Goal: Download file/media

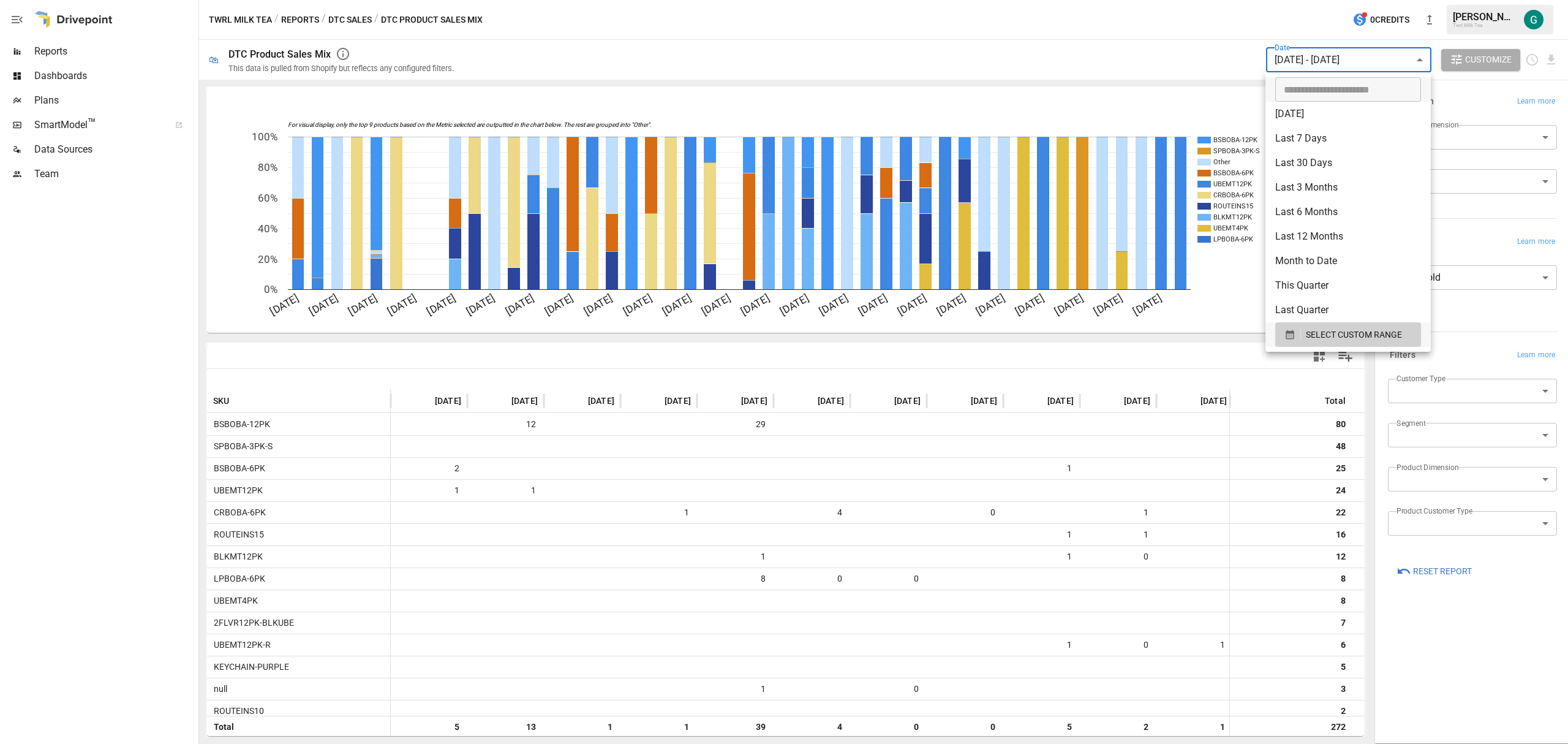
click at [1411, 0] on body "Reports Dashboards Plans SmartModel ™ Data Sources Team Twrl Milk Tea / Reports…" at bounding box center [784, 0] width 1568 height 0
click at [1290, 334] on icon "button" at bounding box center [1289, 335] width 8 height 9
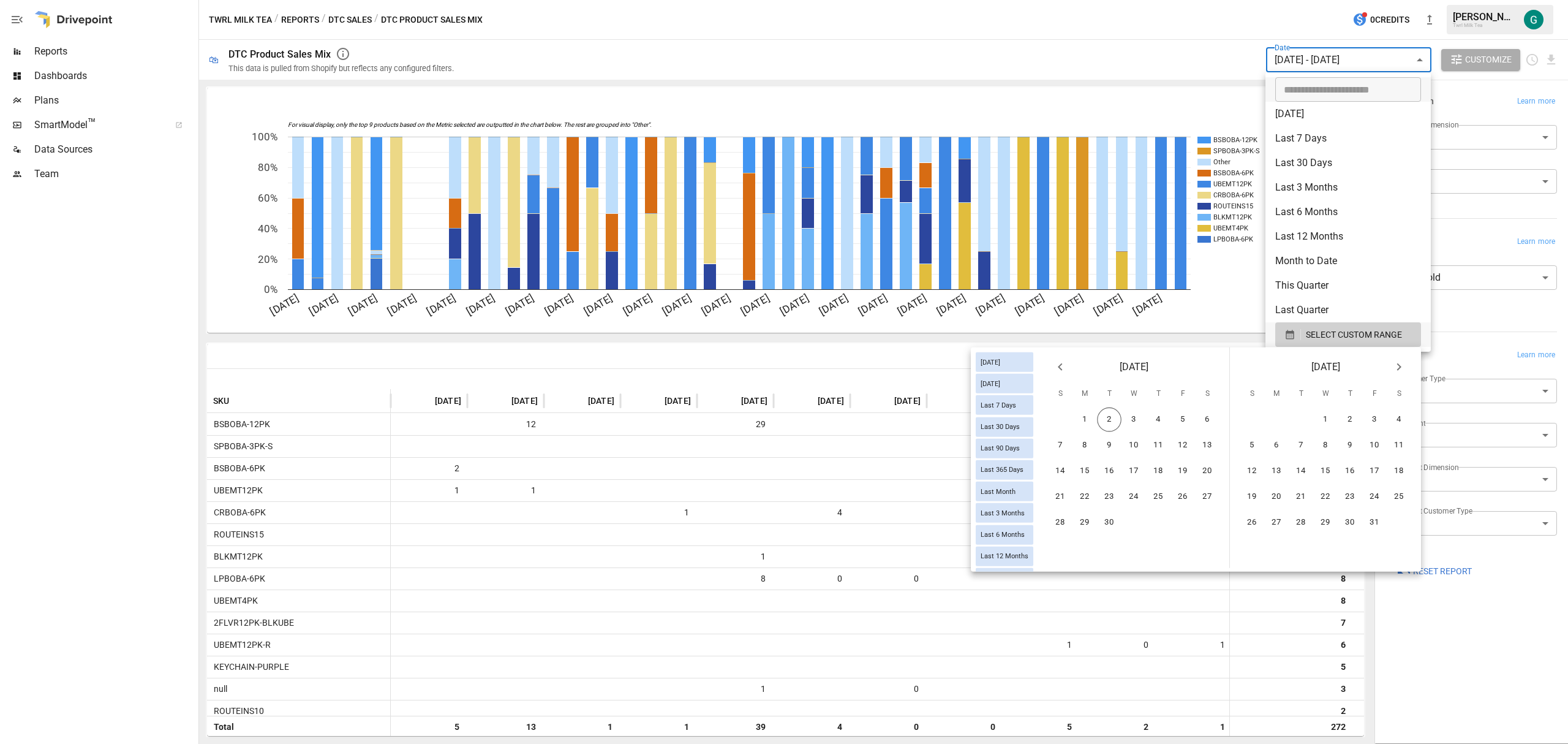
click at [1061, 368] on icon "Previous month" at bounding box center [1060, 367] width 15 height 15
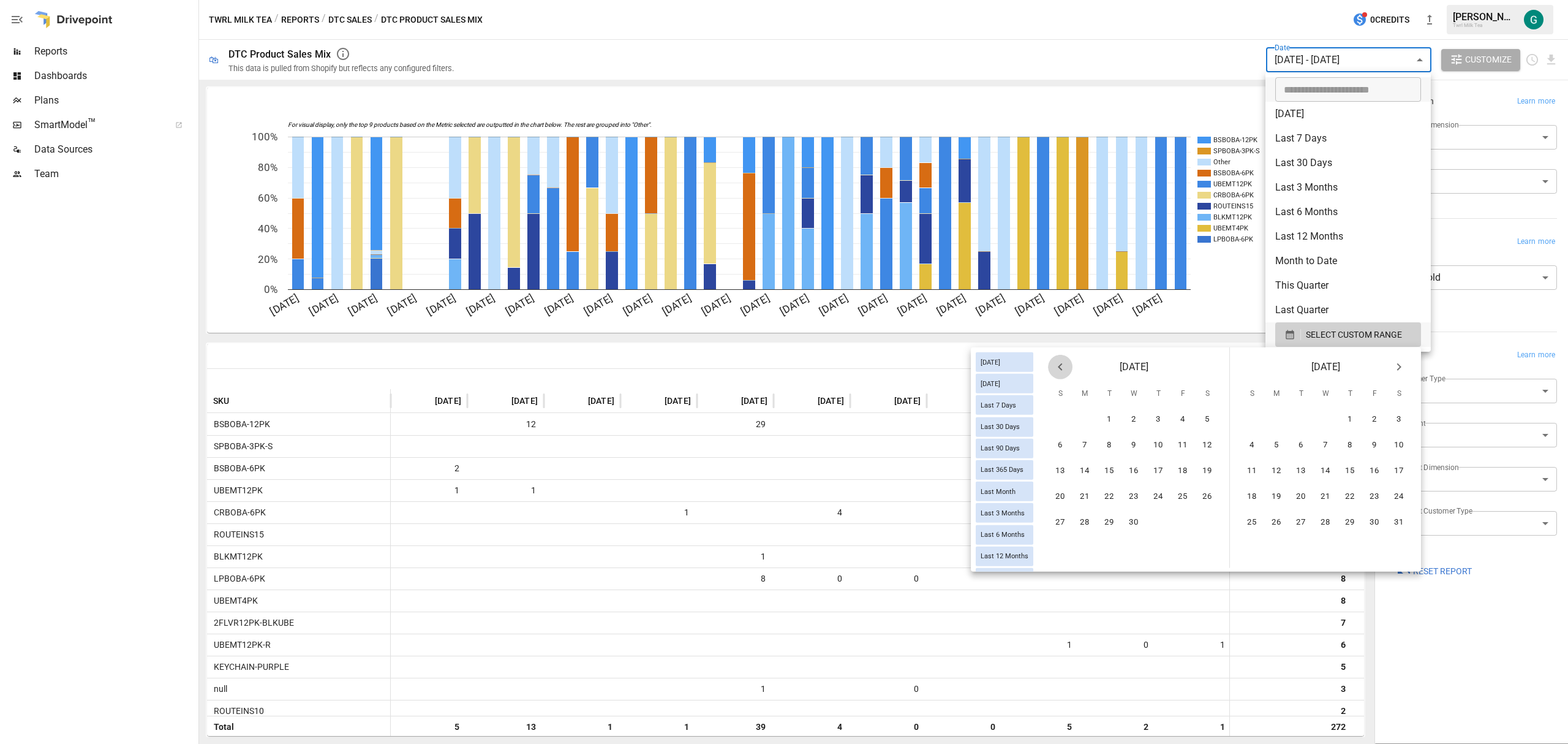
click at [1061, 368] on icon "Previous month" at bounding box center [1060, 367] width 15 height 15
click at [1062, 368] on icon "Previous month" at bounding box center [1060, 367] width 15 height 15
click at [1063, 368] on icon "Previous month" at bounding box center [1060, 367] width 15 height 15
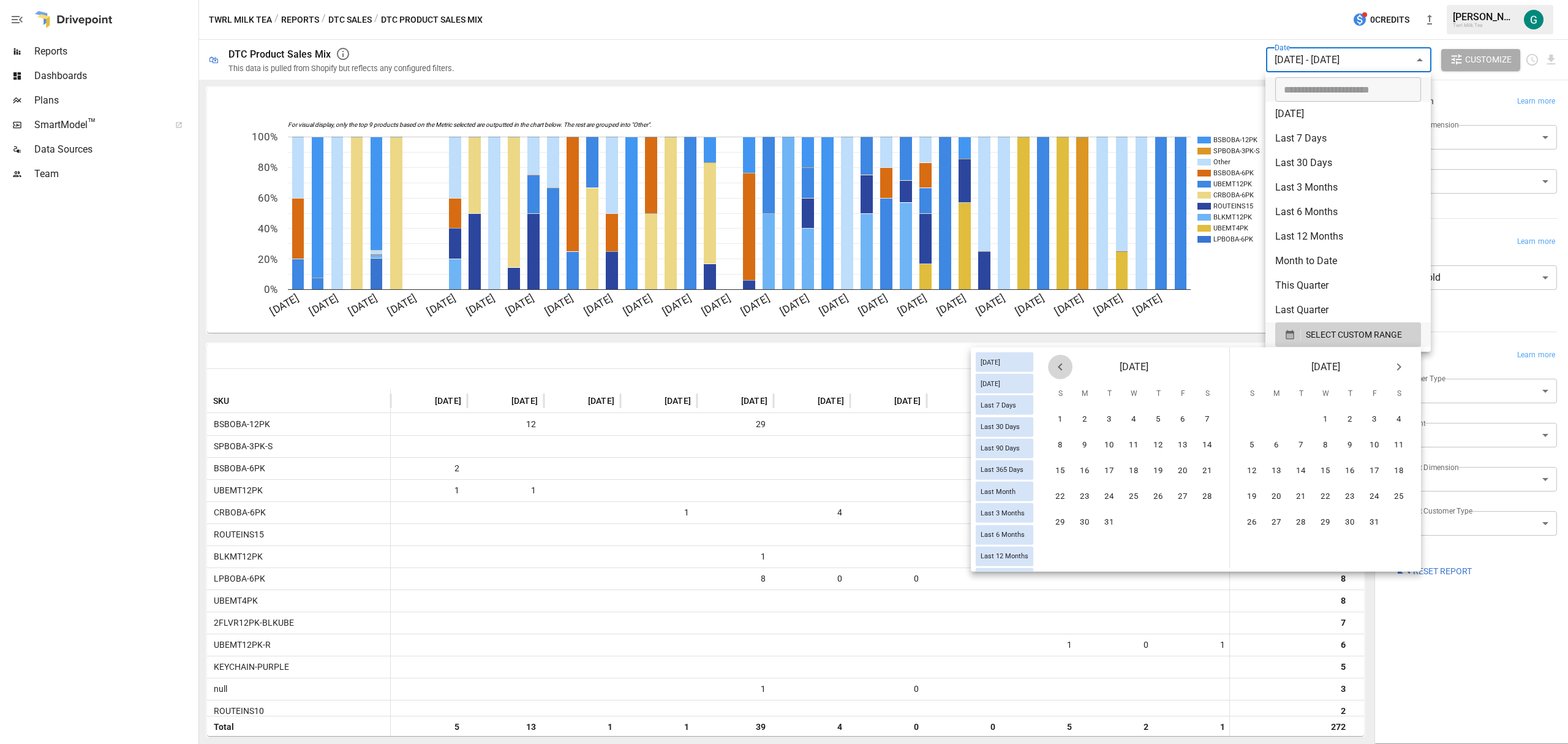
click at [1063, 366] on icon "Previous month" at bounding box center [1060, 367] width 15 height 15
click at [1064, 366] on icon "Previous month" at bounding box center [1060, 367] width 15 height 15
click at [1064, 365] on icon "Previous month" at bounding box center [1060, 367] width 15 height 15
click at [1064, 365] on icon "Previous month" at bounding box center [1060, 367] width 15 height 15
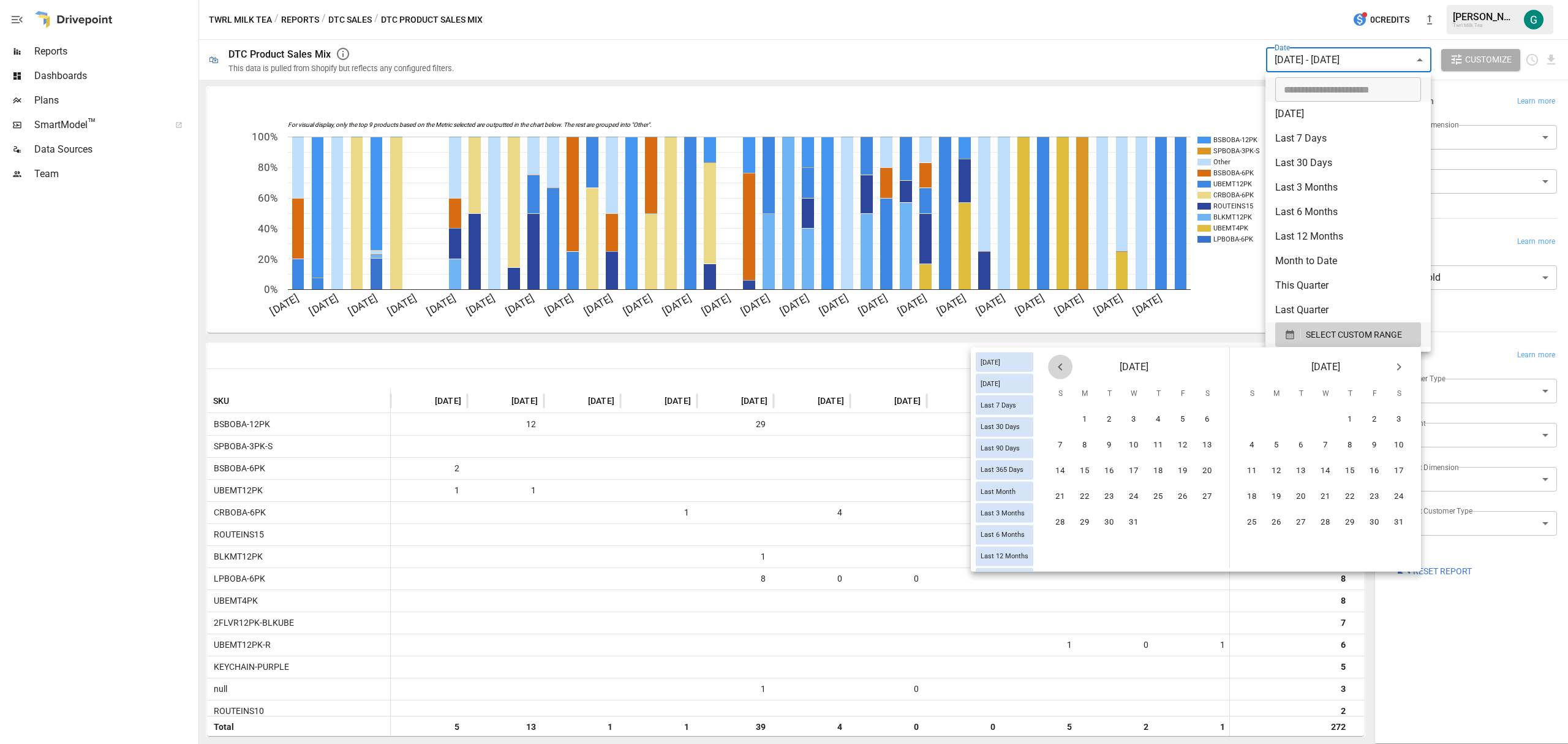
click at [1064, 365] on icon "Previous month" at bounding box center [1060, 367] width 15 height 15
click at [1066, 365] on icon "Previous month" at bounding box center [1060, 367] width 15 height 15
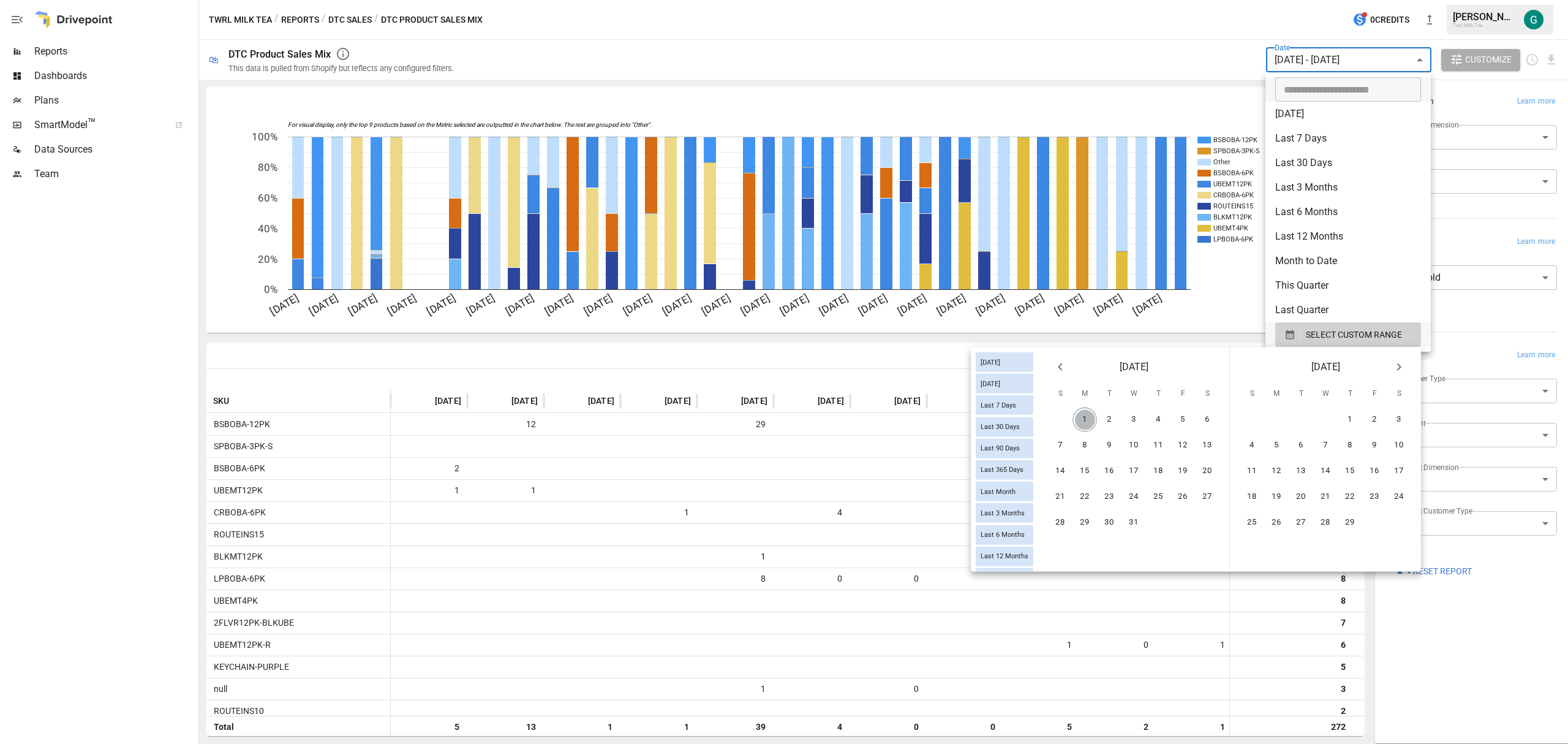
click at [1090, 418] on button "1" at bounding box center [1085, 419] width 25 height 25
click at [1407, 368] on button "Next month" at bounding box center [1399, 366] width 25 height 25
click at [1406, 368] on button "Next month" at bounding box center [1399, 366] width 25 height 25
click at [1402, 368] on icon "Next month" at bounding box center [1399, 367] width 15 height 15
click at [1400, 368] on icon "Next month" at bounding box center [1399, 367] width 15 height 15
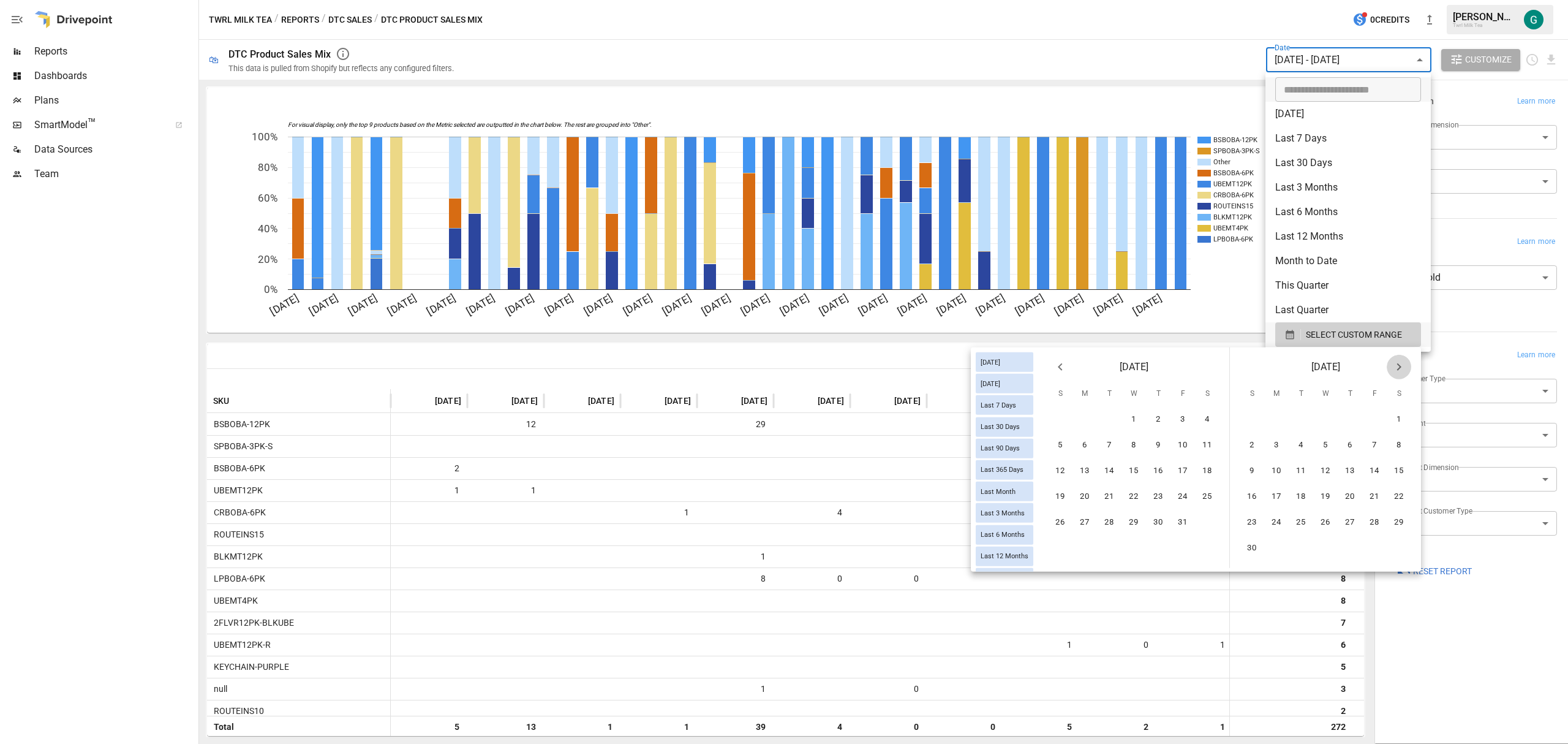
click at [1399, 368] on icon "Next month" at bounding box center [1399, 367] width 15 height 15
click at [1399, 369] on icon "Next month" at bounding box center [1399, 367] width 15 height 15
click at [1399, 369] on icon "Next month" at bounding box center [1399, 367] width 15 height 15
click at [1399, 369] on icon "Next month" at bounding box center [1399, 367] width 4 height 7
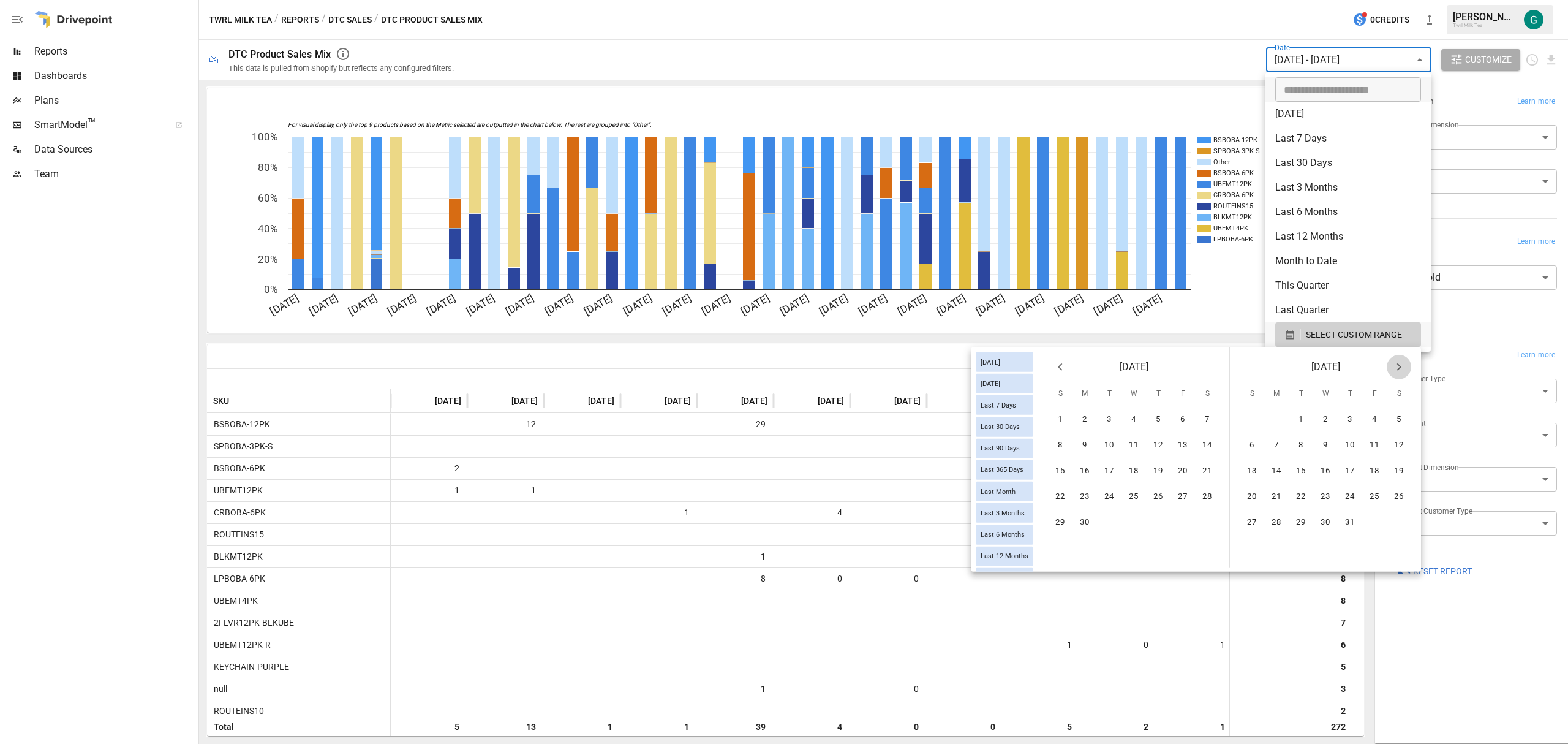
click at [1399, 369] on icon "Next month" at bounding box center [1399, 367] width 4 height 7
click at [1399, 369] on icon "Next month" at bounding box center [1399, 367] width 15 height 15
click at [1398, 369] on icon "Next month" at bounding box center [1399, 367] width 4 height 7
click at [1397, 369] on icon "Next month" at bounding box center [1399, 367] width 4 height 7
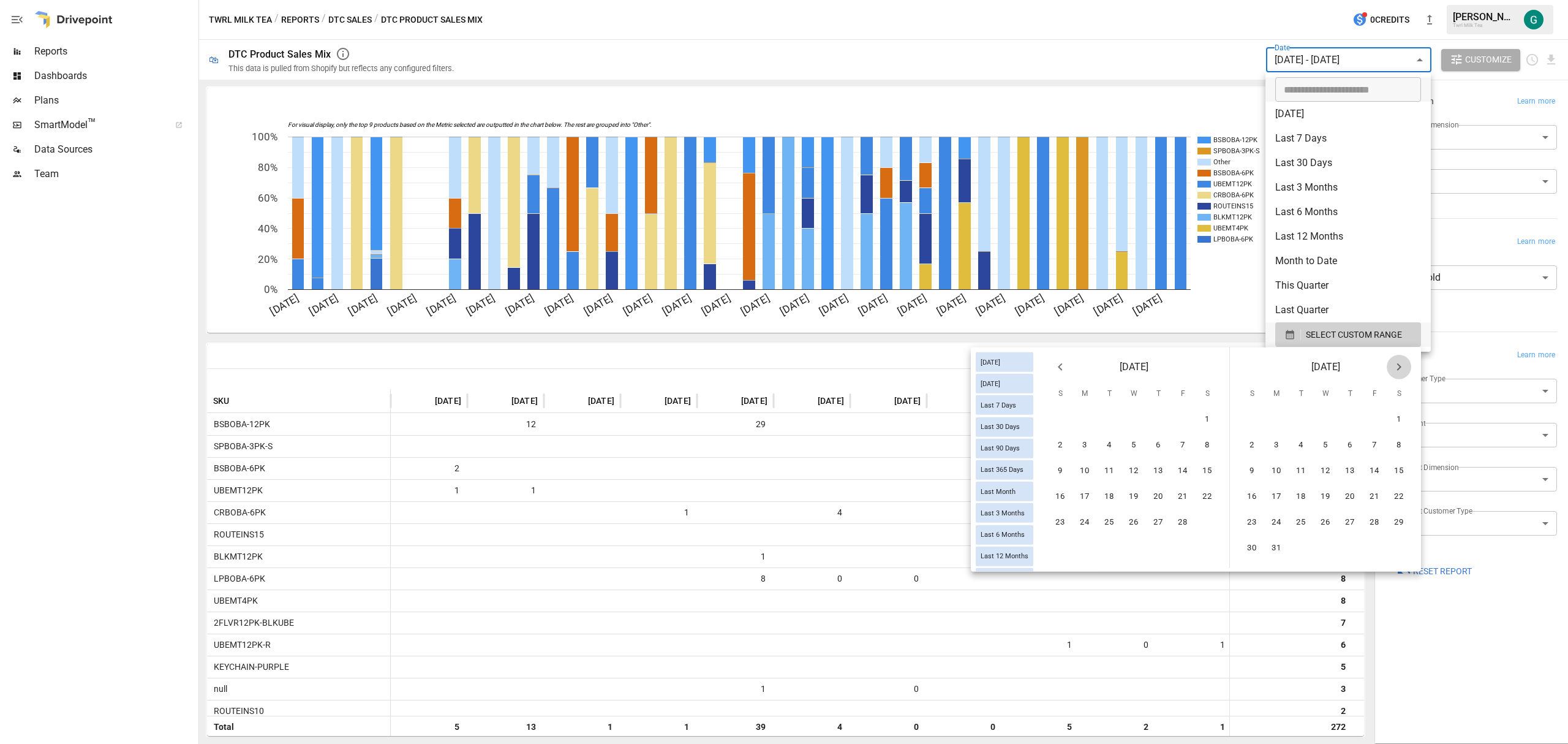
click at [1396, 369] on icon "Next month" at bounding box center [1399, 367] width 15 height 15
click at [1395, 369] on icon "Next month" at bounding box center [1399, 367] width 15 height 15
click at [1251, 543] on button "31" at bounding box center [1251, 548] width 25 height 25
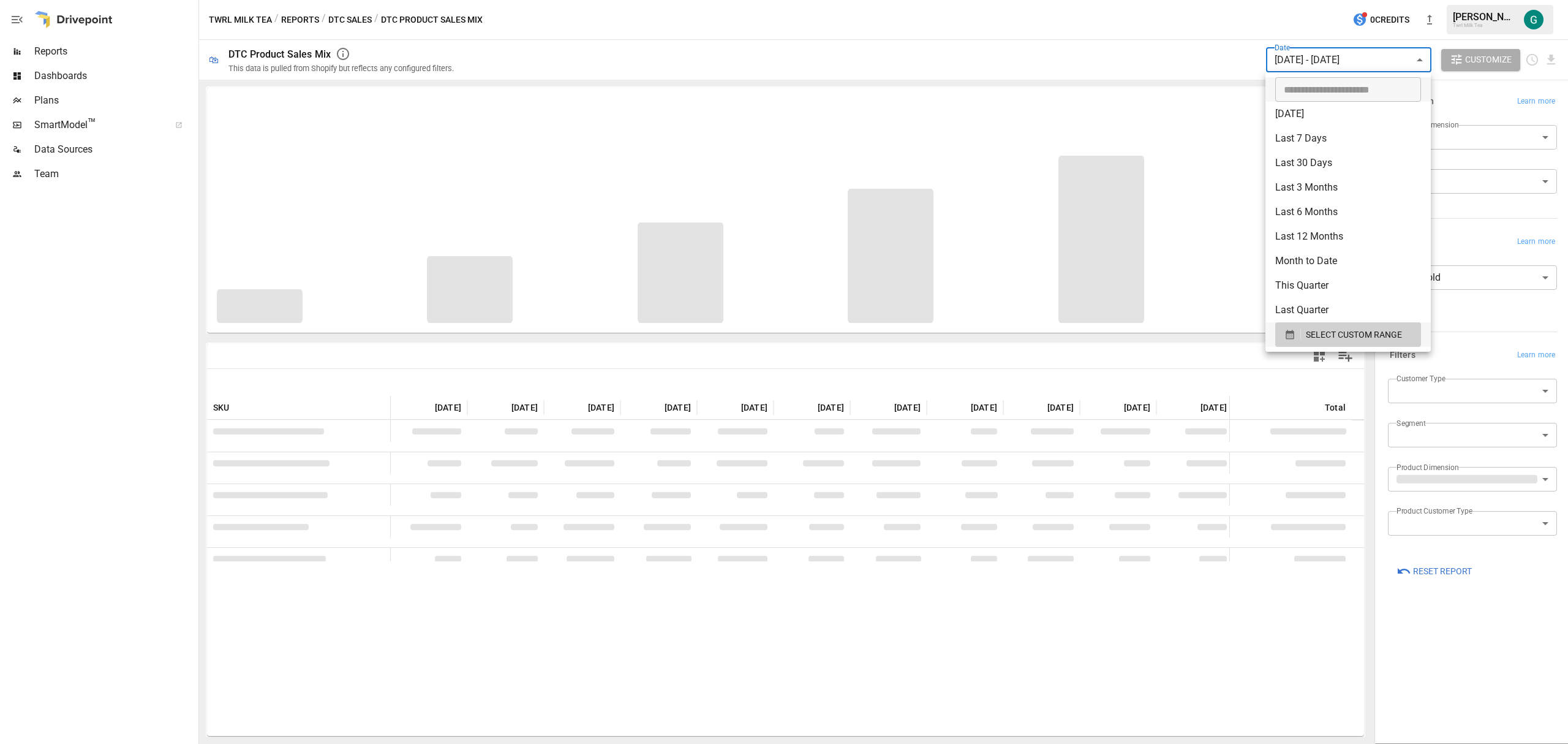
click at [1340, 681] on div at bounding box center [784, 372] width 1568 height 744
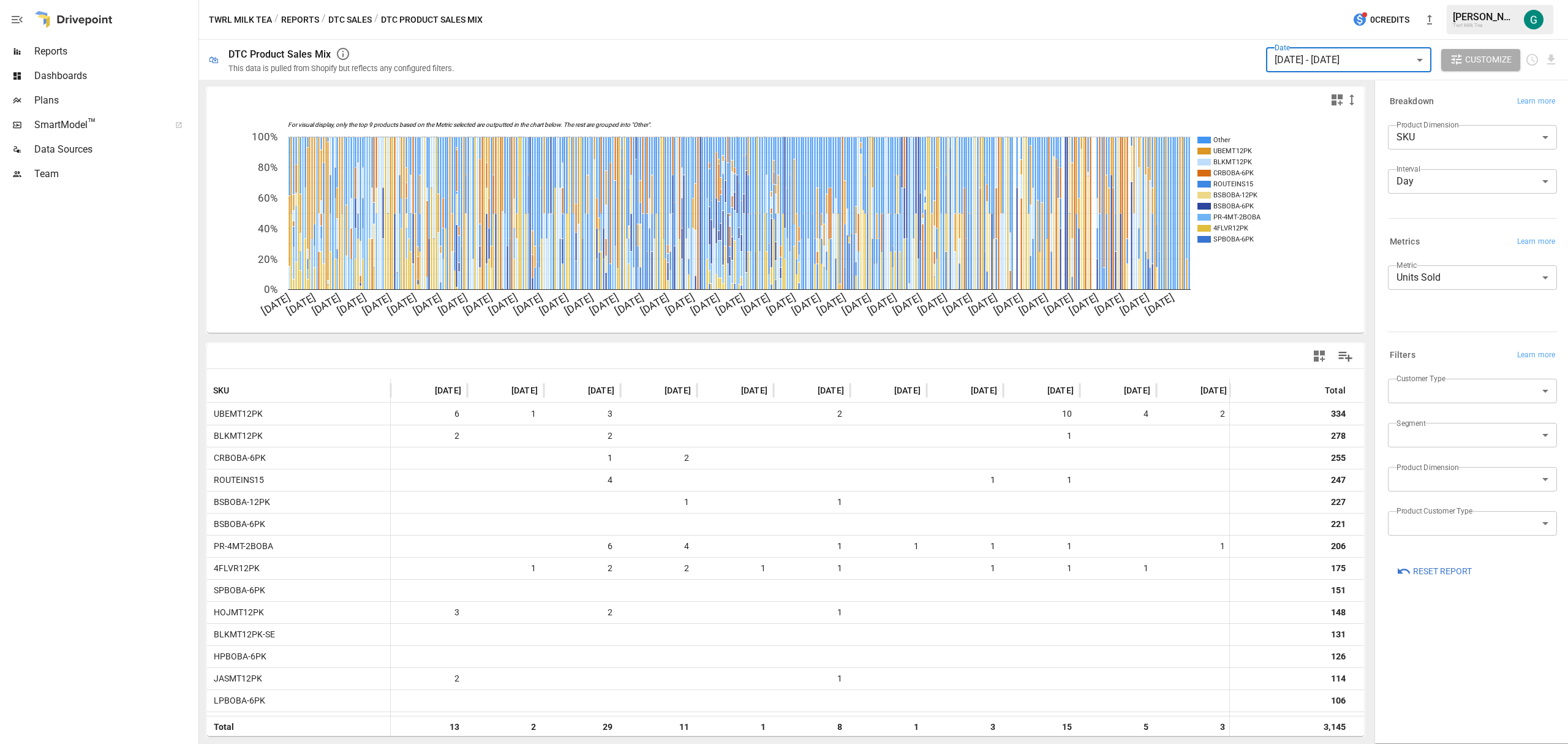
click at [1511, 0] on body "Reports Dashboards Plans SmartModel ™ Data Sources Team Twrl Milk Tea / Reports…" at bounding box center [784, 0] width 1568 height 0
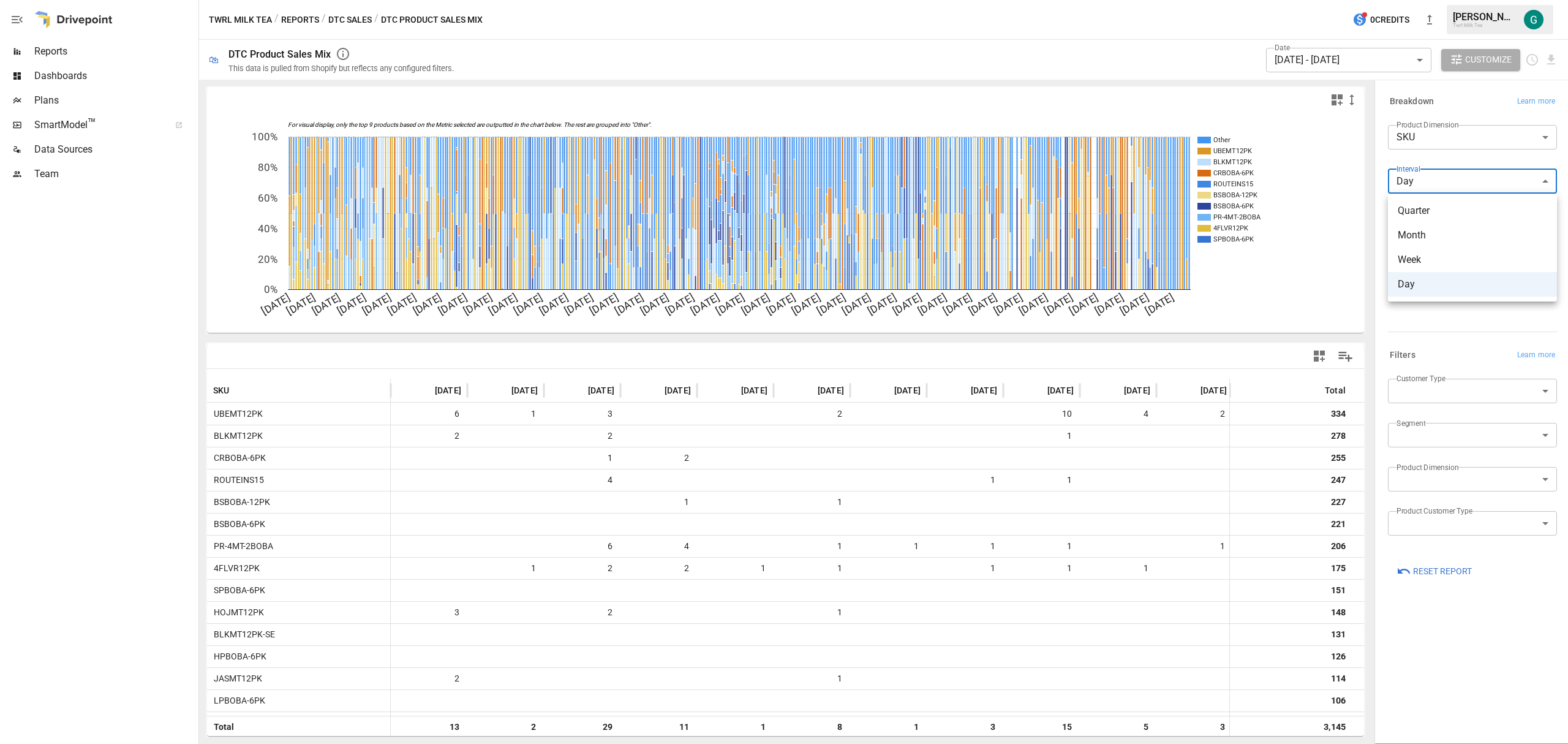
click at [1415, 243] on li "Month" at bounding box center [1472, 235] width 169 height 25
type input "*****"
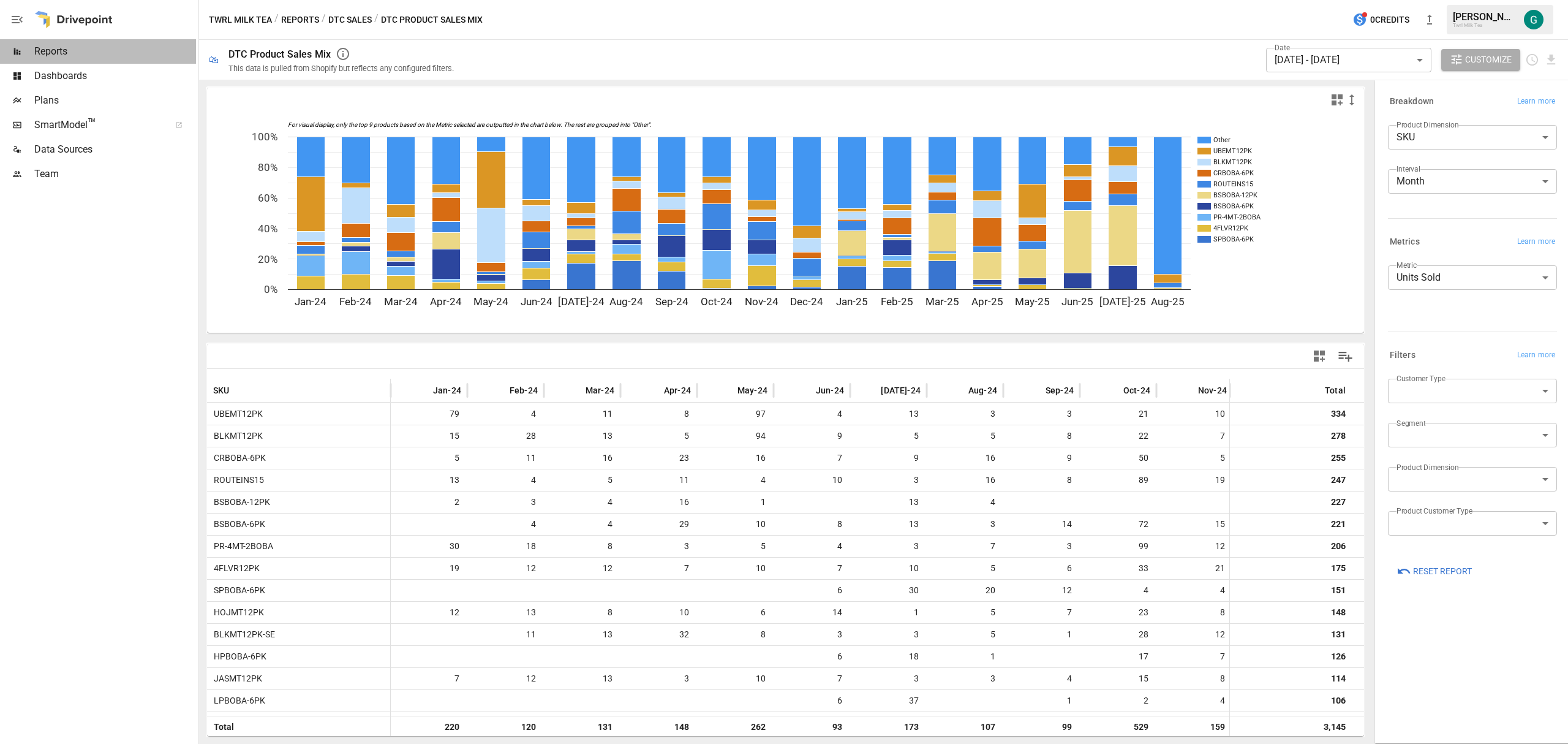
click at [60, 51] on span "Reports" at bounding box center [115, 51] width 162 height 15
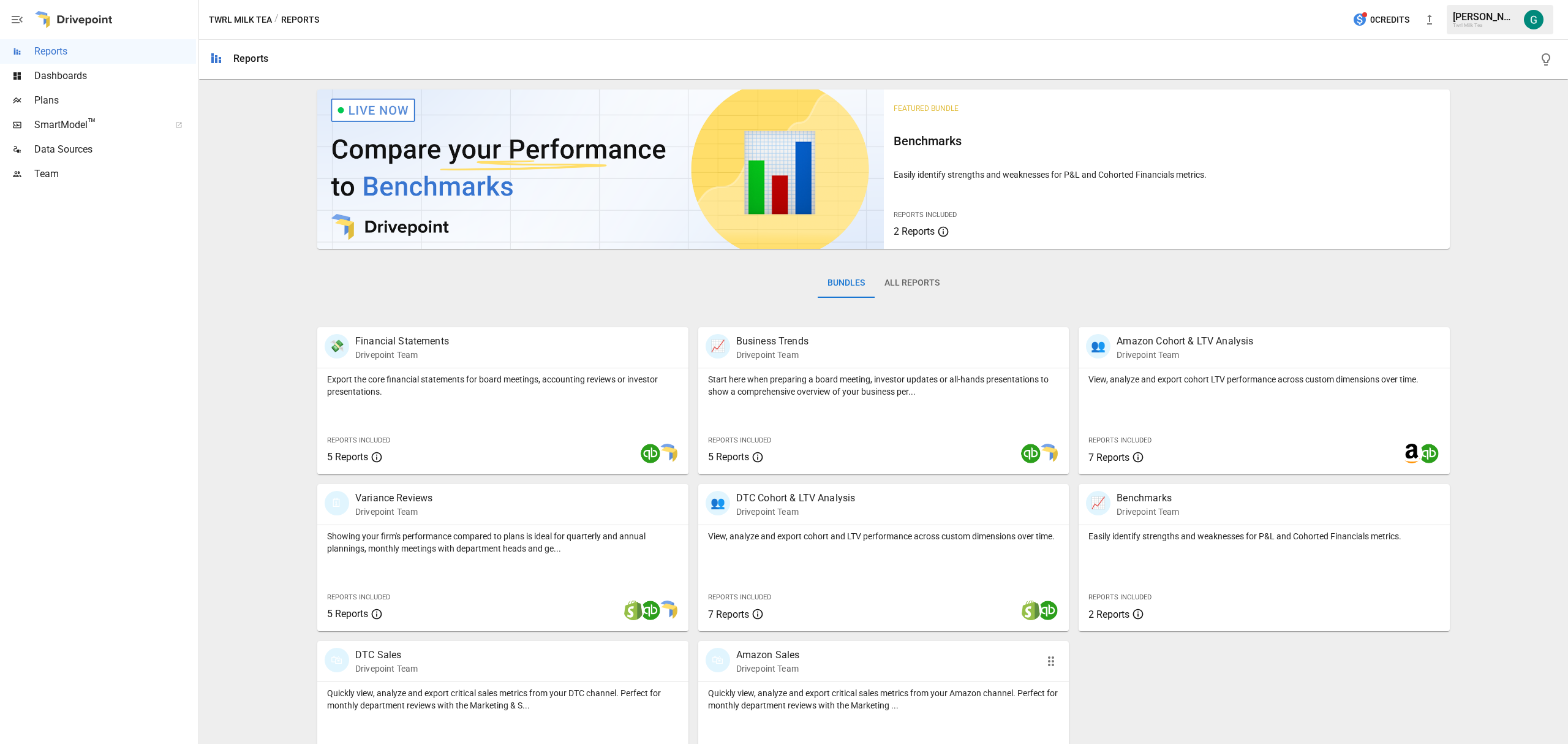
click at [786, 668] on p "Drivepoint Team" at bounding box center [768, 669] width 63 height 12
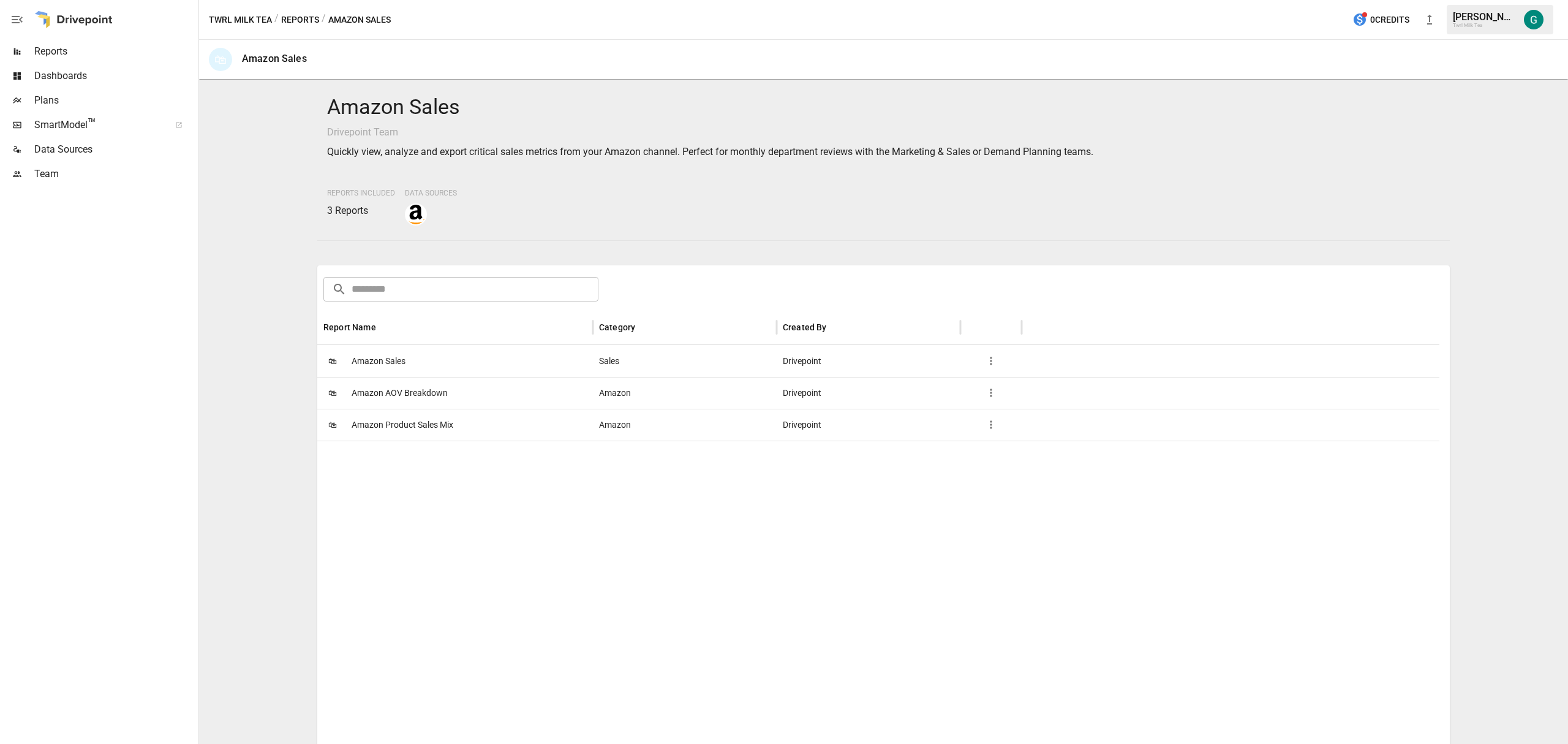
click at [431, 420] on span "Amazon Product Sales Mix" at bounding box center [402, 425] width 101 height 31
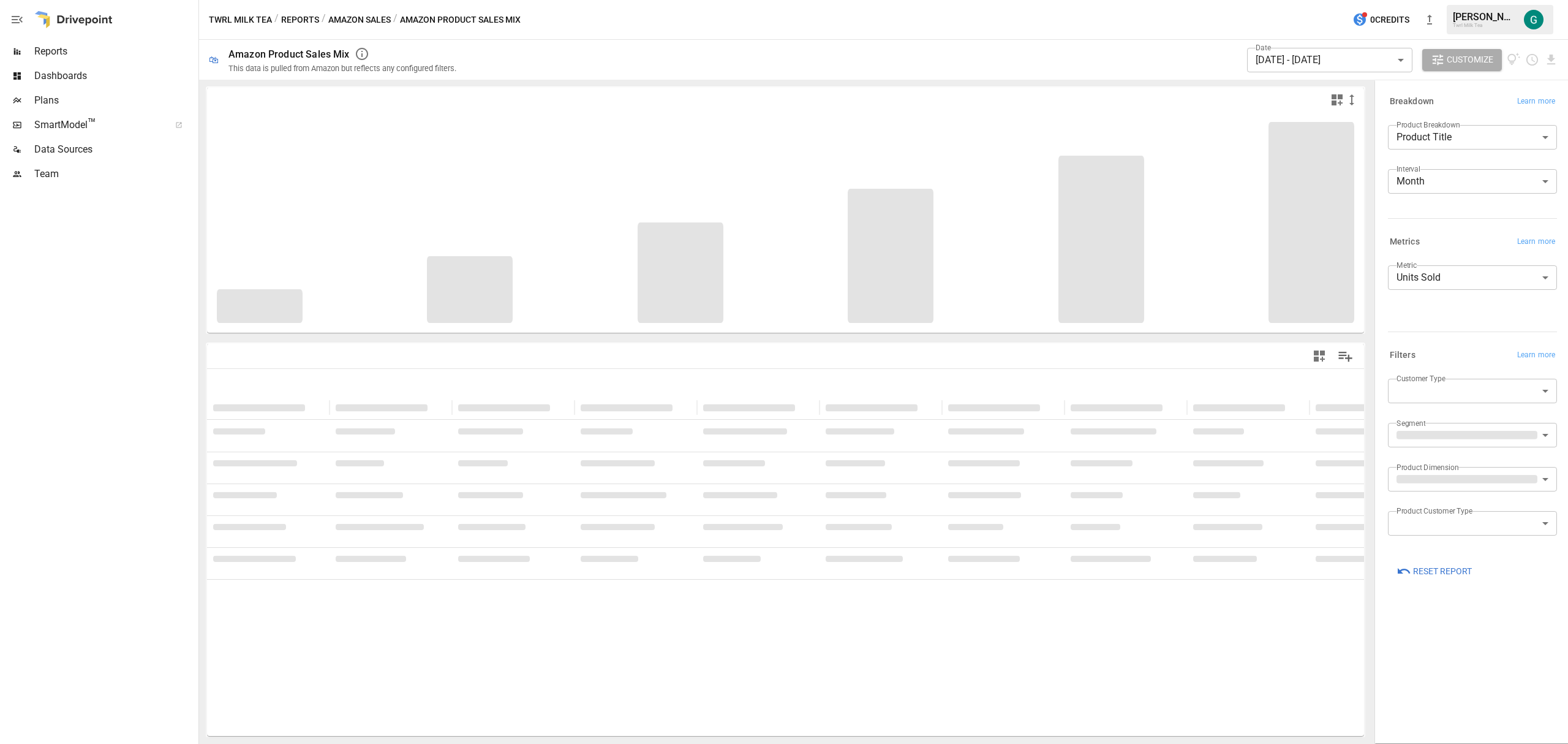
click at [1356, 0] on body "**********" at bounding box center [784, 0] width 1568 height 0
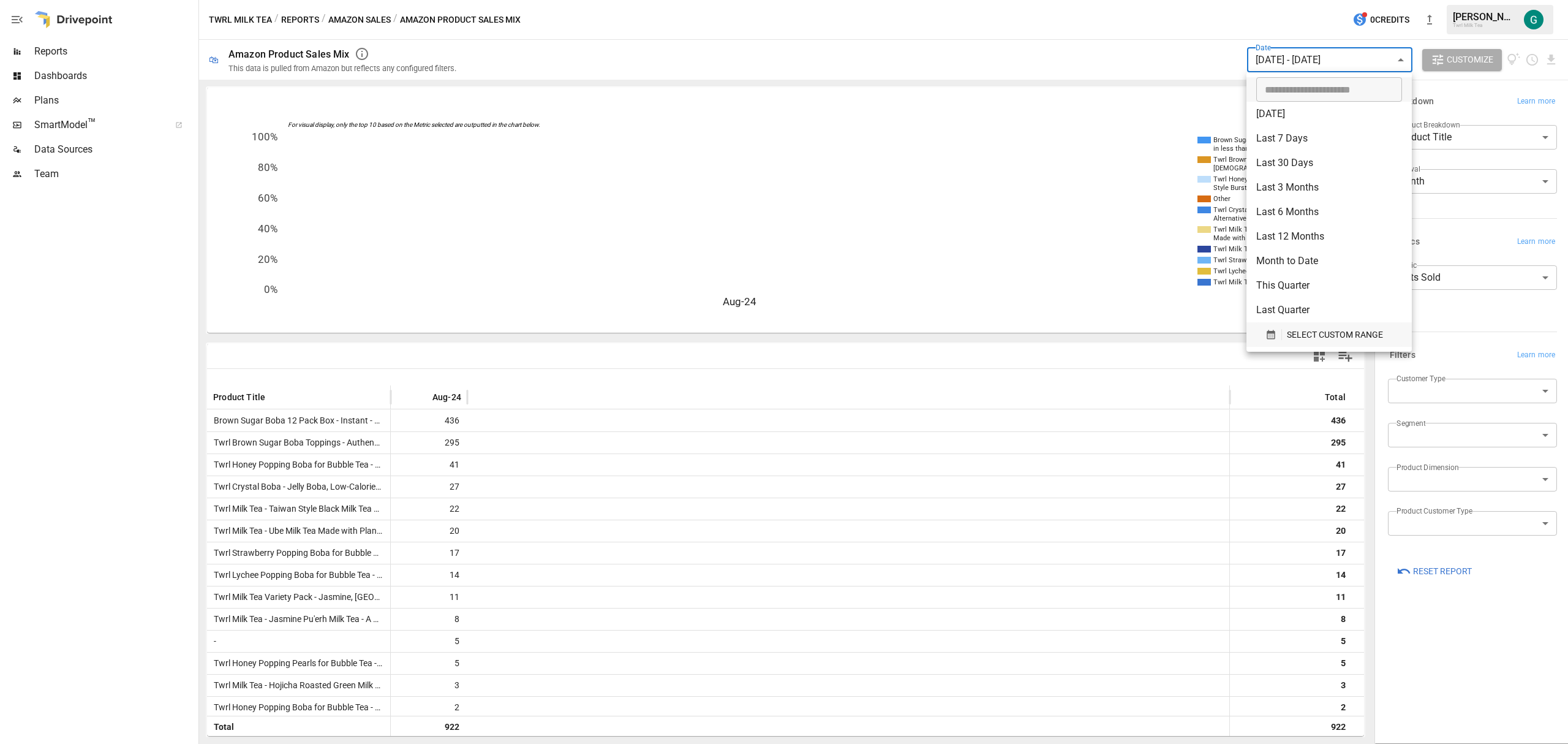
click at [1299, 329] on span "SELECT CUSTOM RANGE" at bounding box center [1335, 334] width 96 height 16
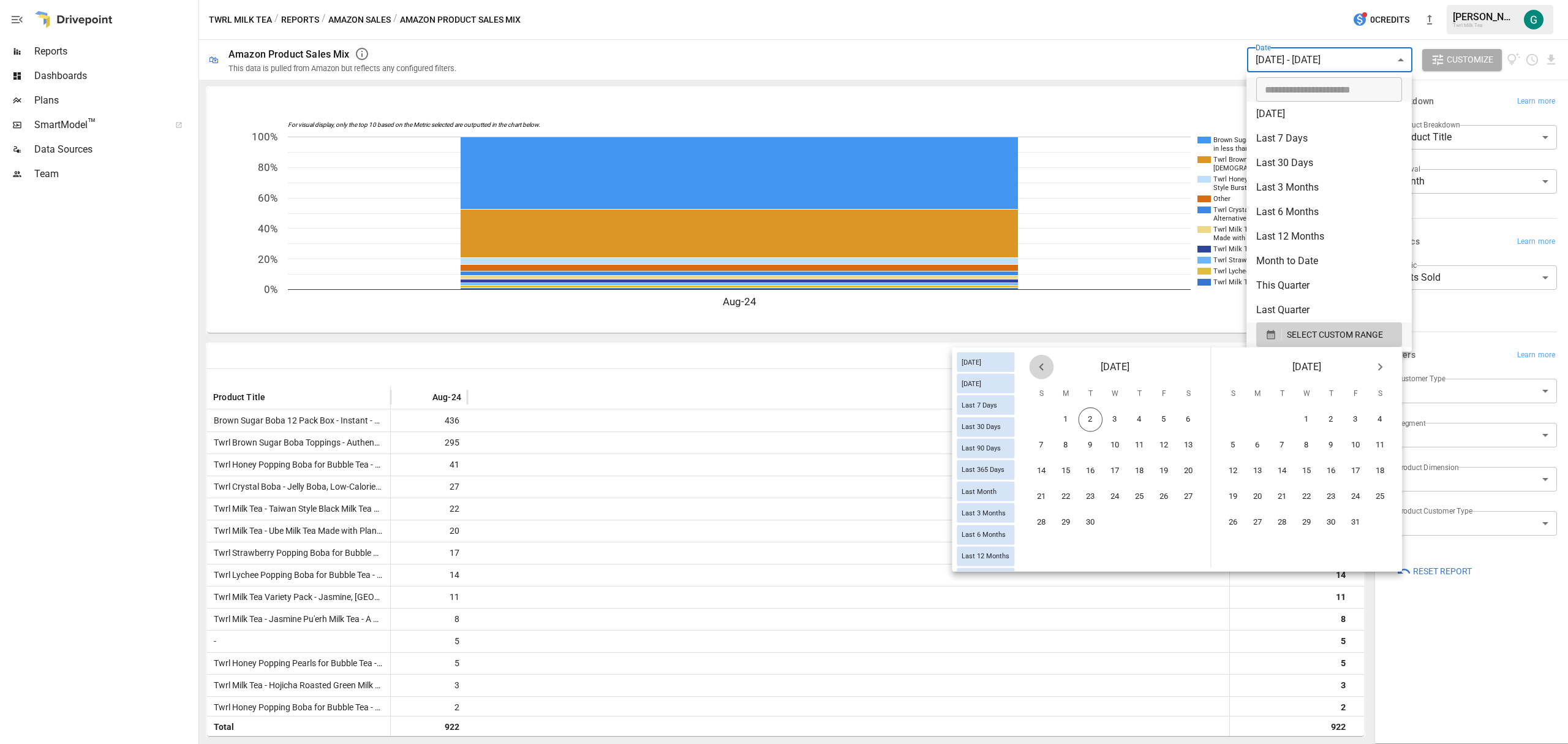
click at [1039, 366] on icon "Previous month" at bounding box center [1041, 367] width 4 height 7
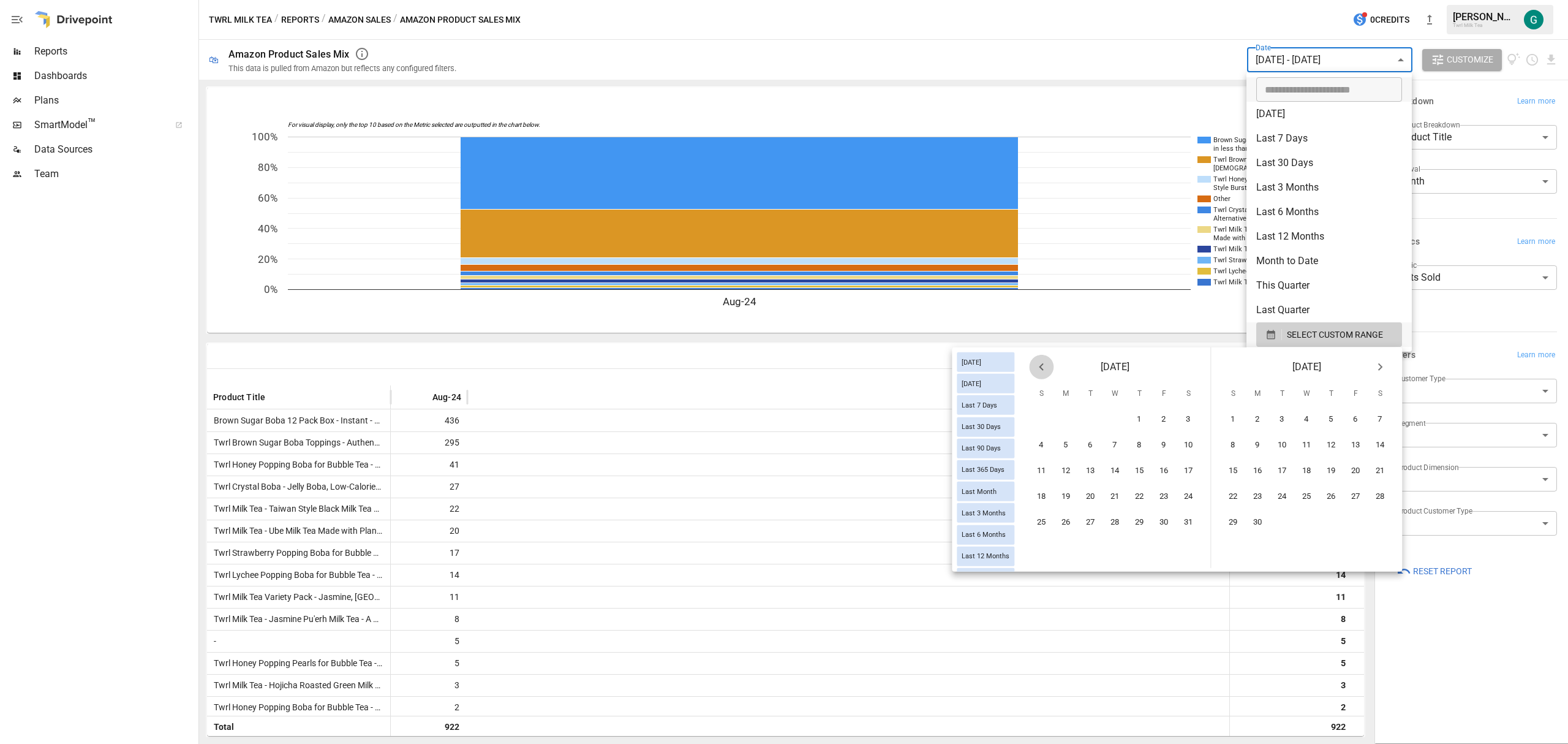
click at [1039, 366] on icon "Previous month" at bounding box center [1041, 367] width 4 height 7
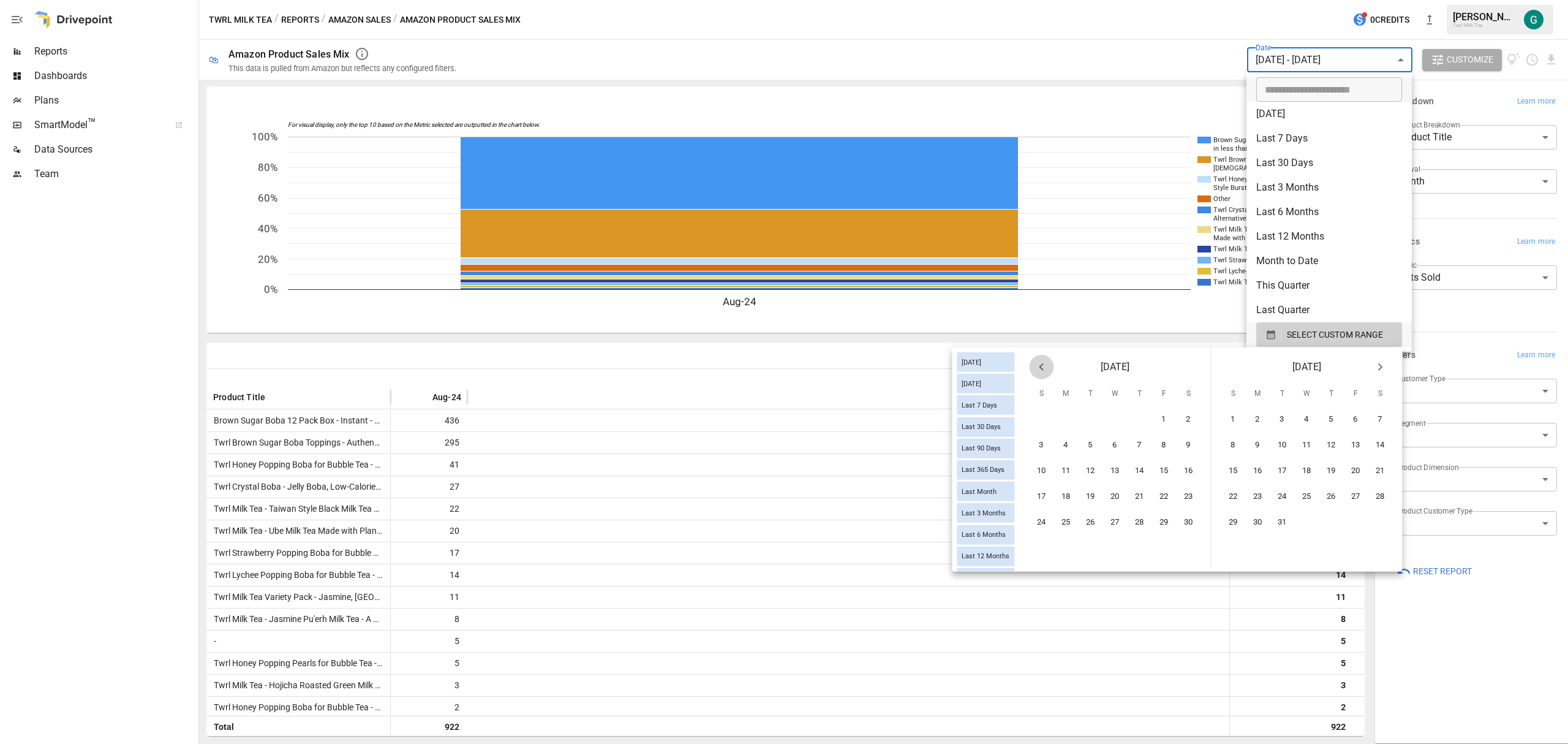
click at [1039, 366] on icon "Previous month" at bounding box center [1041, 367] width 4 height 7
click at [1039, 366] on icon "Previous month" at bounding box center [1041, 367] width 4 height 7
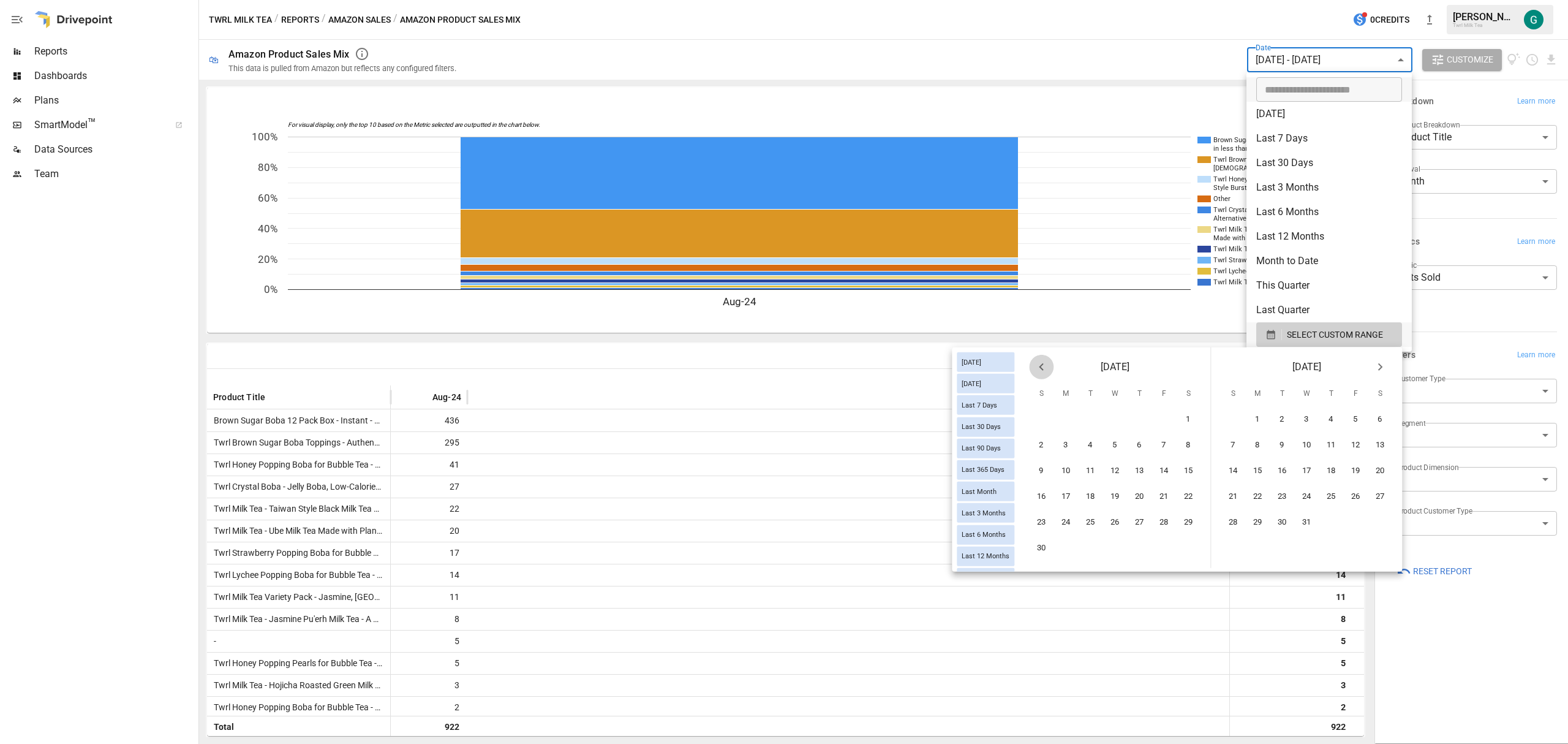
click at [1039, 365] on icon "Previous month" at bounding box center [1041, 367] width 15 height 15
click at [1039, 364] on icon "Previous month" at bounding box center [1041, 367] width 15 height 15
click at [1039, 363] on icon "Previous month" at bounding box center [1041, 367] width 15 height 15
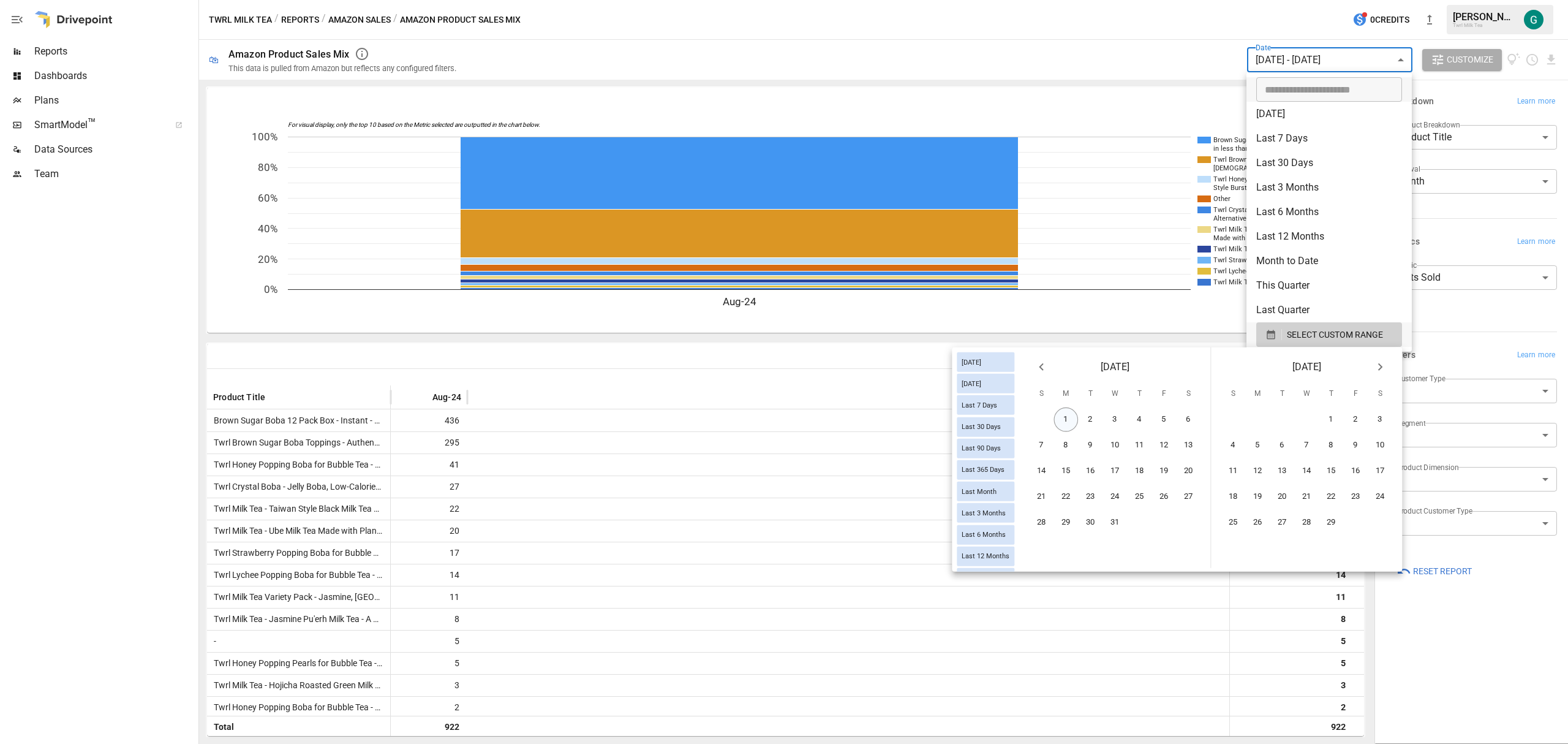
click at [1068, 414] on button "1" at bounding box center [1066, 419] width 25 height 25
click at [1377, 371] on icon "Next month" at bounding box center [1380, 367] width 15 height 15
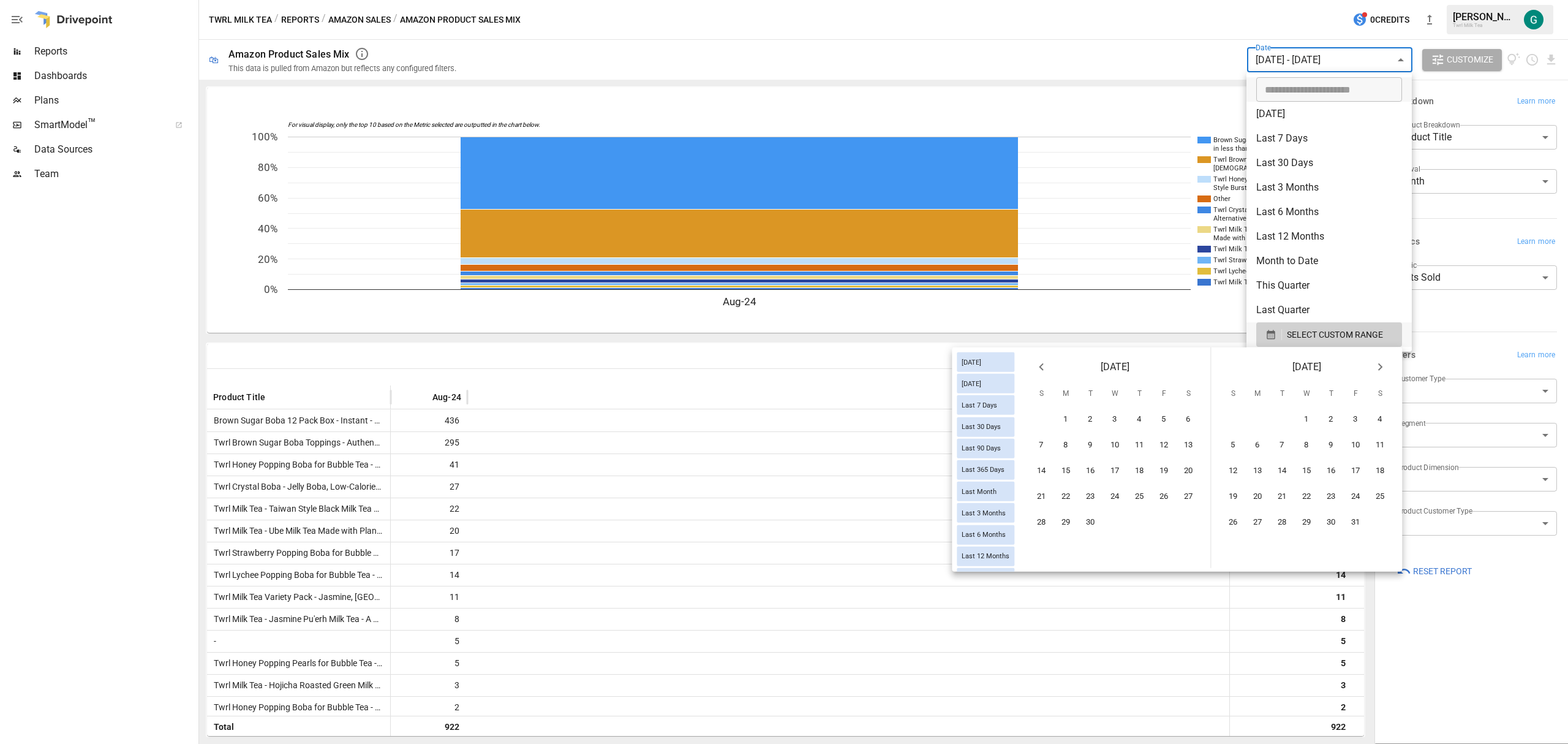
click at [1377, 371] on icon "Next month" at bounding box center [1380, 367] width 15 height 15
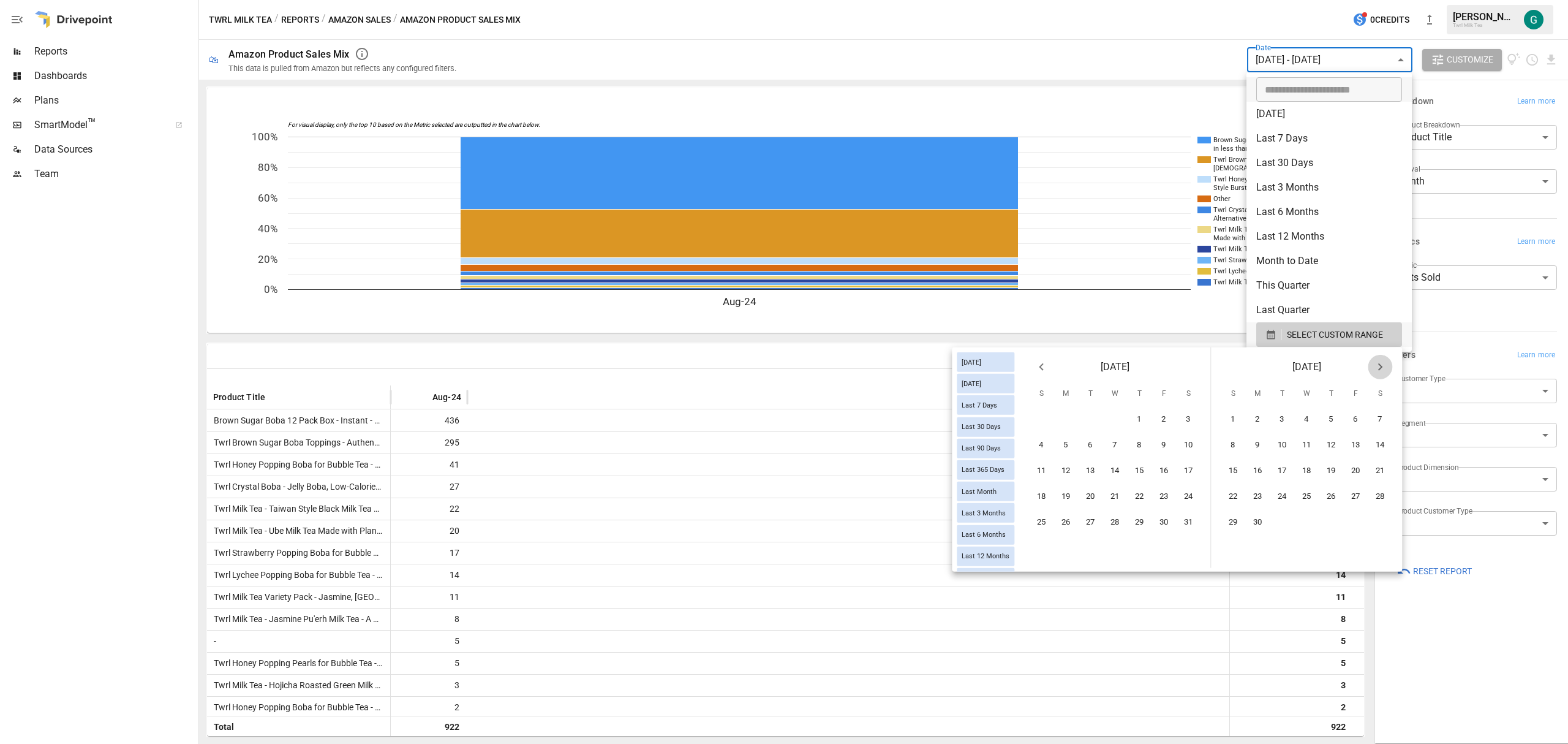
click at [1377, 371] on icon "Next month" at bounding box center [1380, 367] width 15 height 15
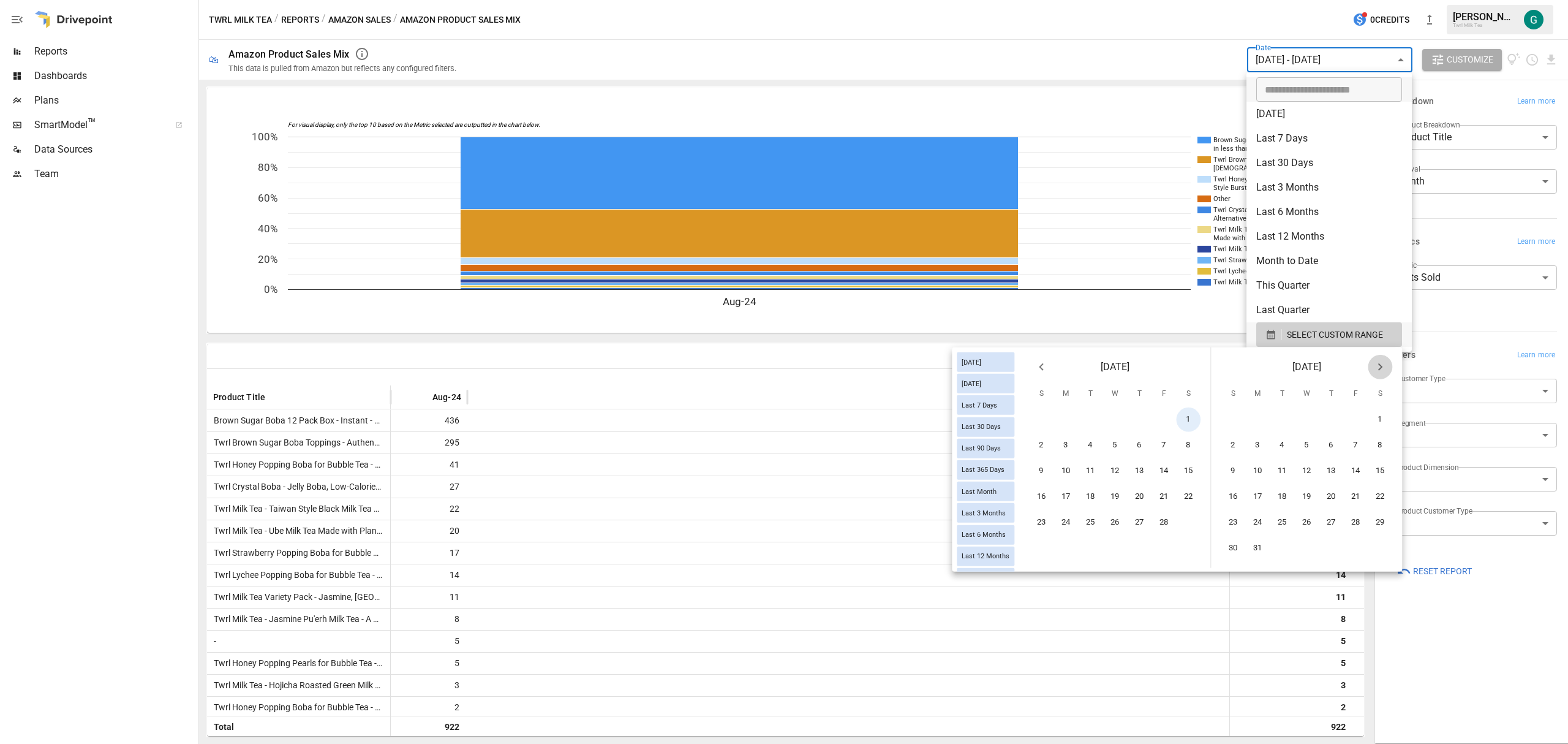
click at [1377, 371] on icon "Next month" at bounding box center [1380, 367] width 15 height 15
click at [1376, 369] on icon "Next month" at bounding box center [1380, 367] width 15 height 15
click at [1375, 368] on icon "Next month" at bounding box center [1380, 367] width 15 height 15
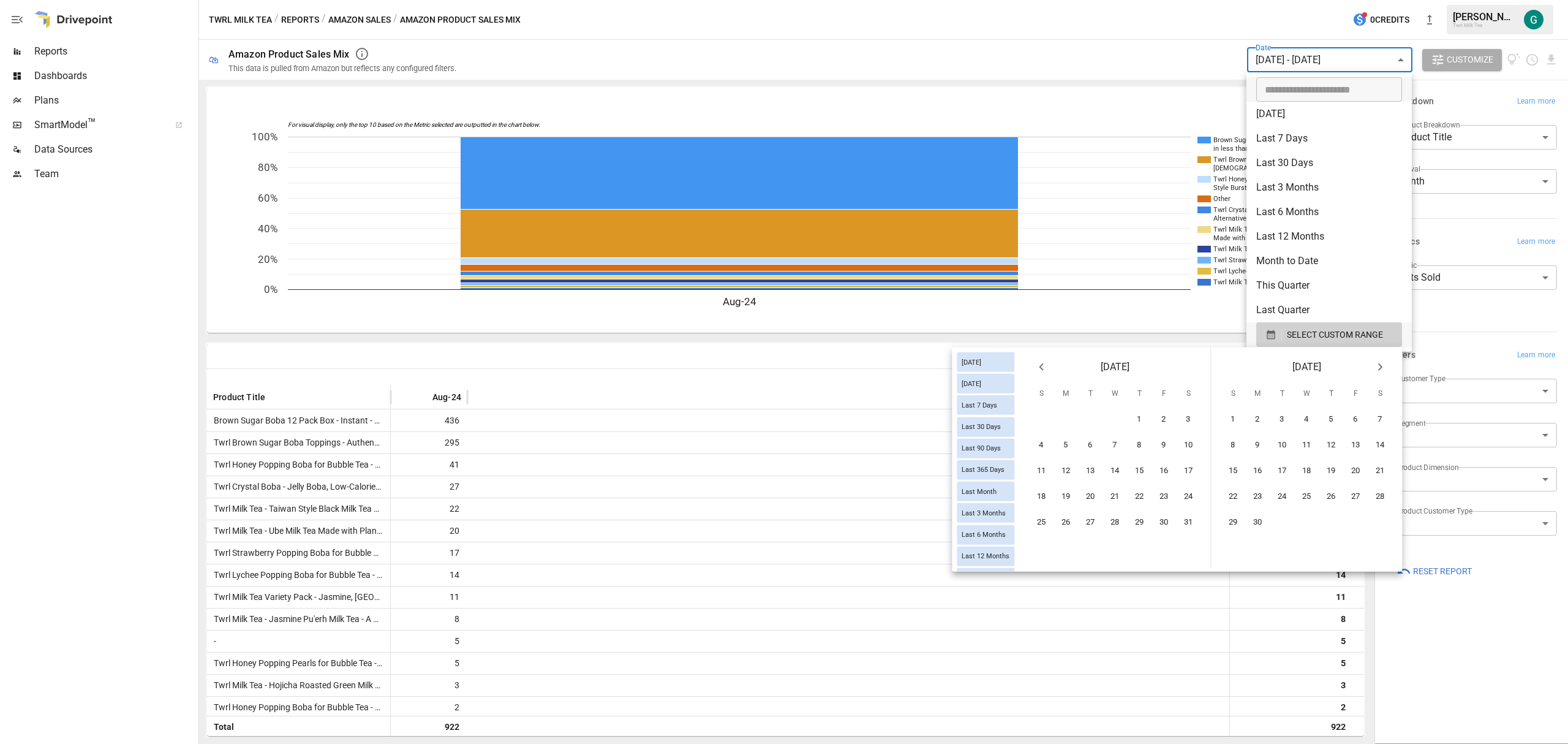
click at [1375, 368] on icon "Next month" at bounding box center [1380, 367] width 15 height 15
click at [1237, 545] on button "31" at bounding box center [1232, 548] width 25 height 25
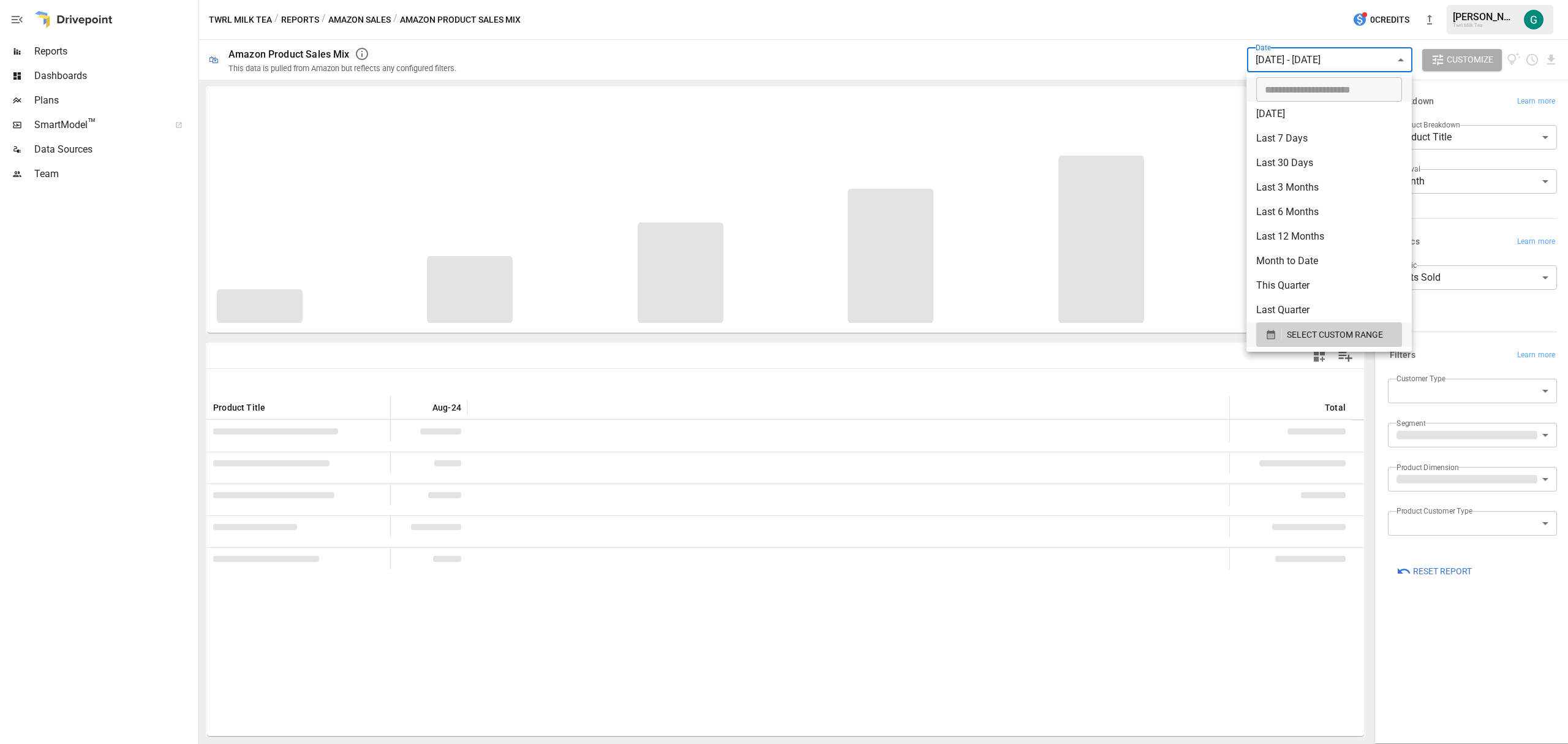
click at [1253, 574] on div at bounding box center [784, 372] width 1568 height 744
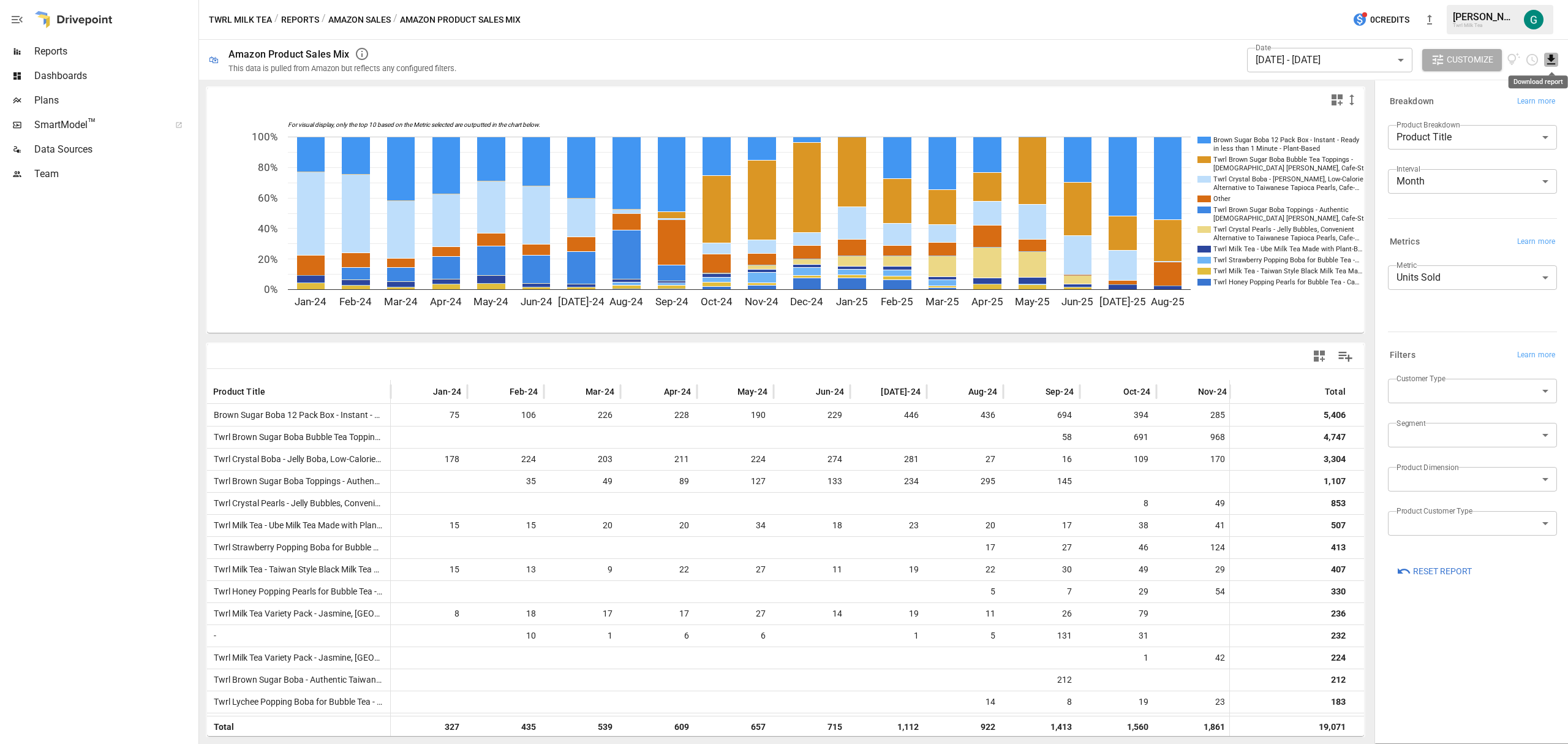
click at [1552, 66] on icon "Download report" at bounding box center [1551, 60] width 14 height 14
click at [1502, 107] on li "Download as CSV" at bounding box center [1510, 108] width 98 height 25
